Goal: Task Accomplishment & Management: Use online tool/utility

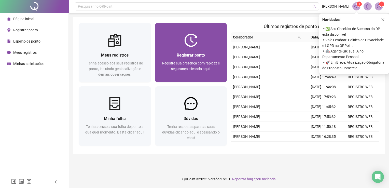
click at [184, 55] on span "Registrar ponto" at bounding box center [191, 55] width 28 height 5
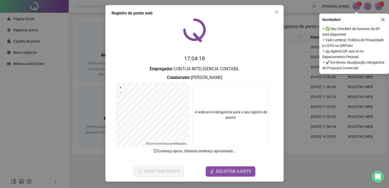
click at [385, 19] on button "button" at bounding box center [383, 20] width 6 height 6
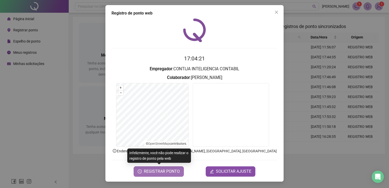
click at [165, 172] on span "REGISTRAR PONTO" at bounding box center [162, 171] width 36 height 6
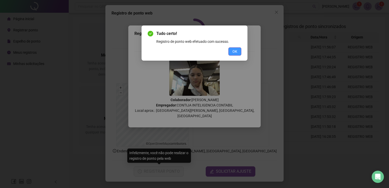
click at [232, 50] on span "OK" at bounding box center [234, 52] width 5 height 6
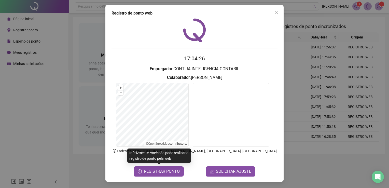
click at [277, 17] on div "Registro de ponto web 17:04:26 Empregador : CONTIJA INTELIGENCIA CONTABIL Colab…" at bounding box center [194, 93] width 178 height 176
click at [274, 13] on span "Close" at bounding box center [276, 12] width 8 height 4
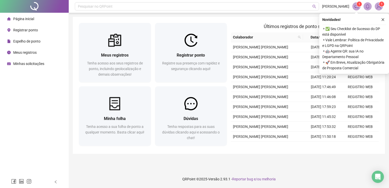
click at [380, 19] on button "button" at bounding box center [383, 20] width 6 height 6
